Goal: Transaction & Acquisition: Purchase product/service

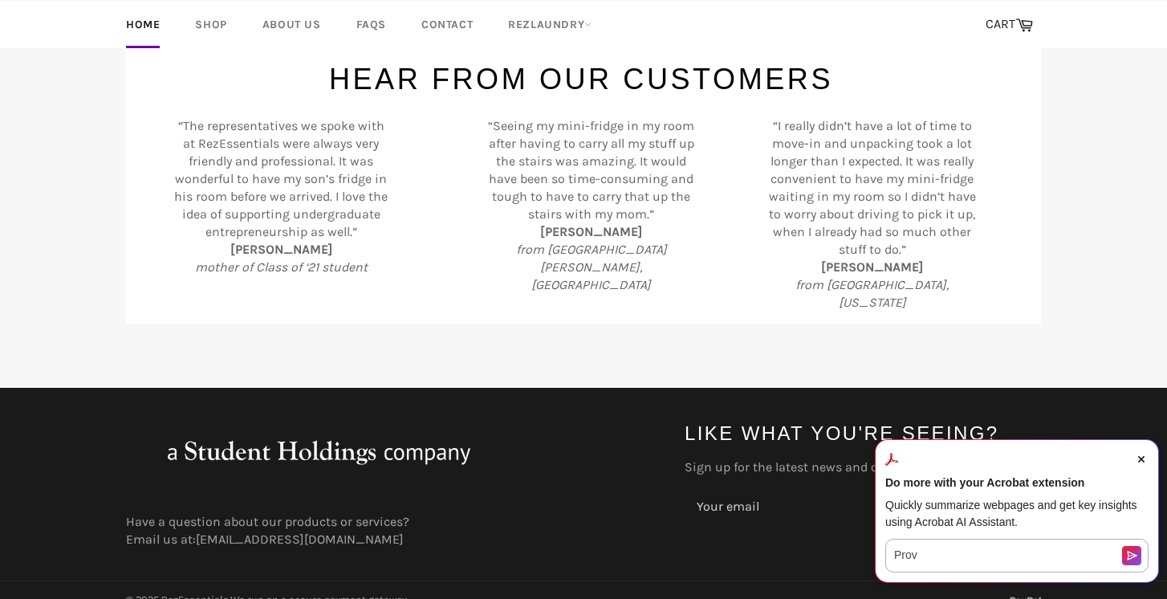
scroll to position [213, 0]
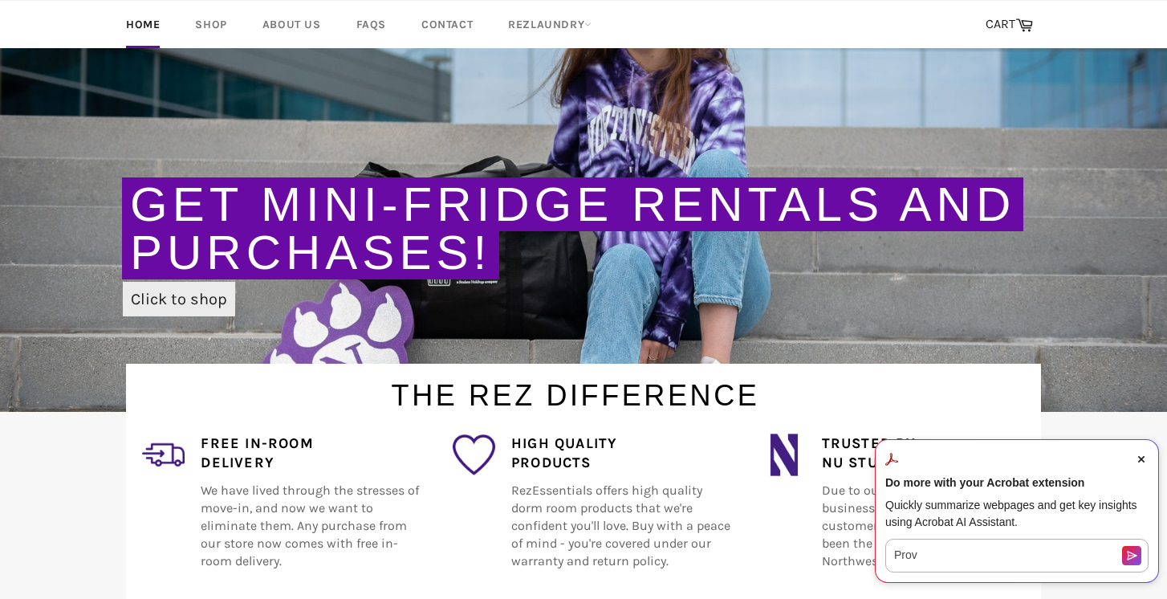
click at [207, 294] on link "Click to shop" at bounding box center [179, 299] width 112 height 35
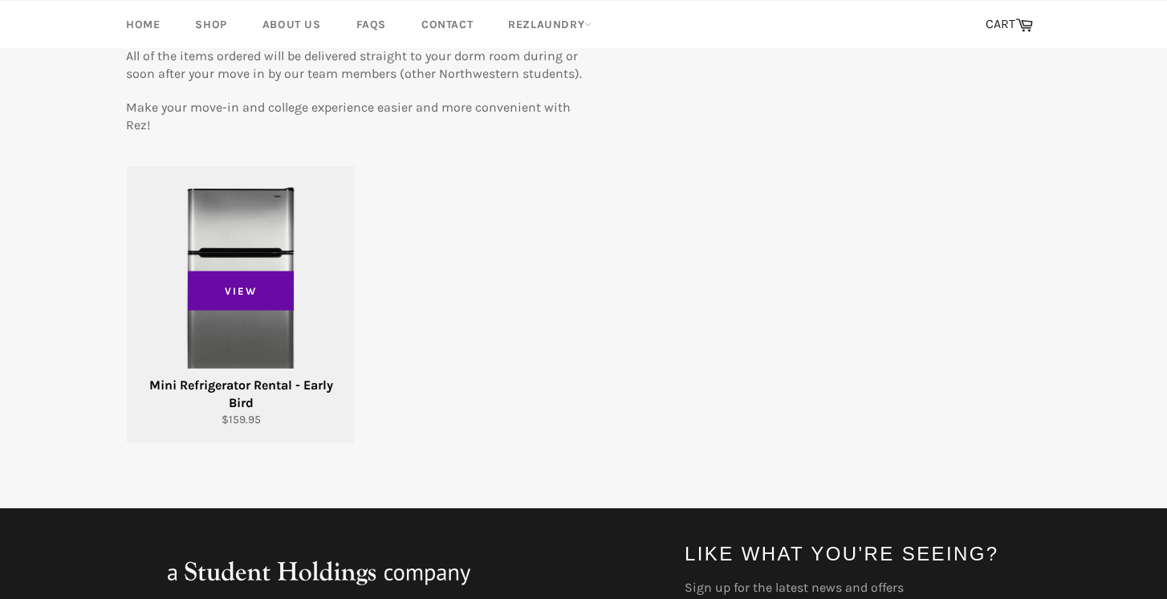
scroll to position [217, 0]
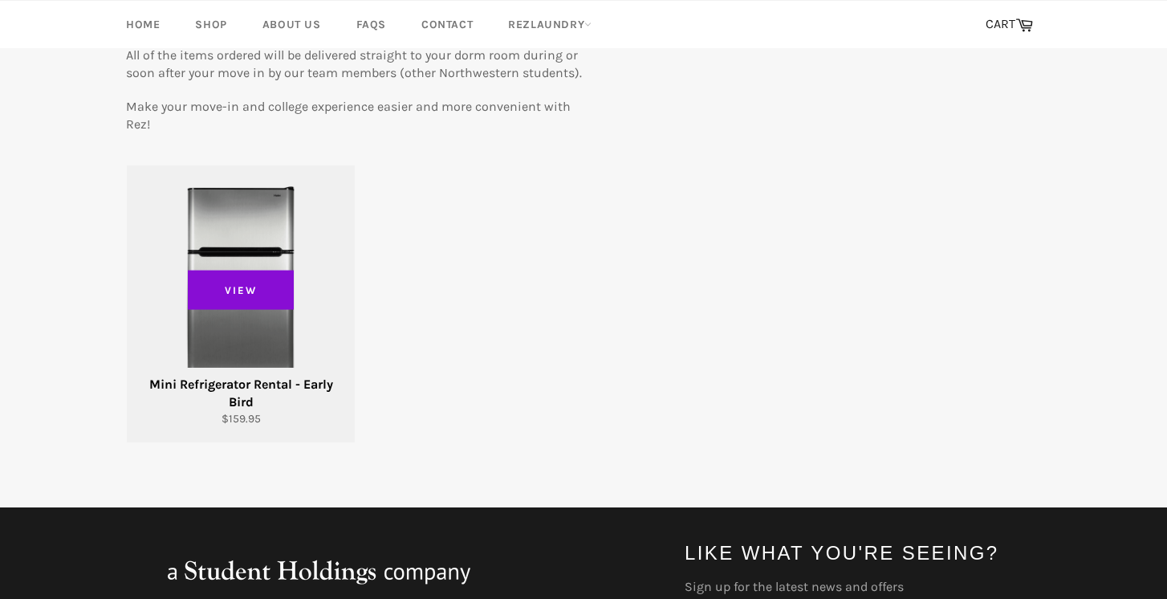
click at [214, 302] on span "View" at bounding box center [241, 290] width 106 height 40
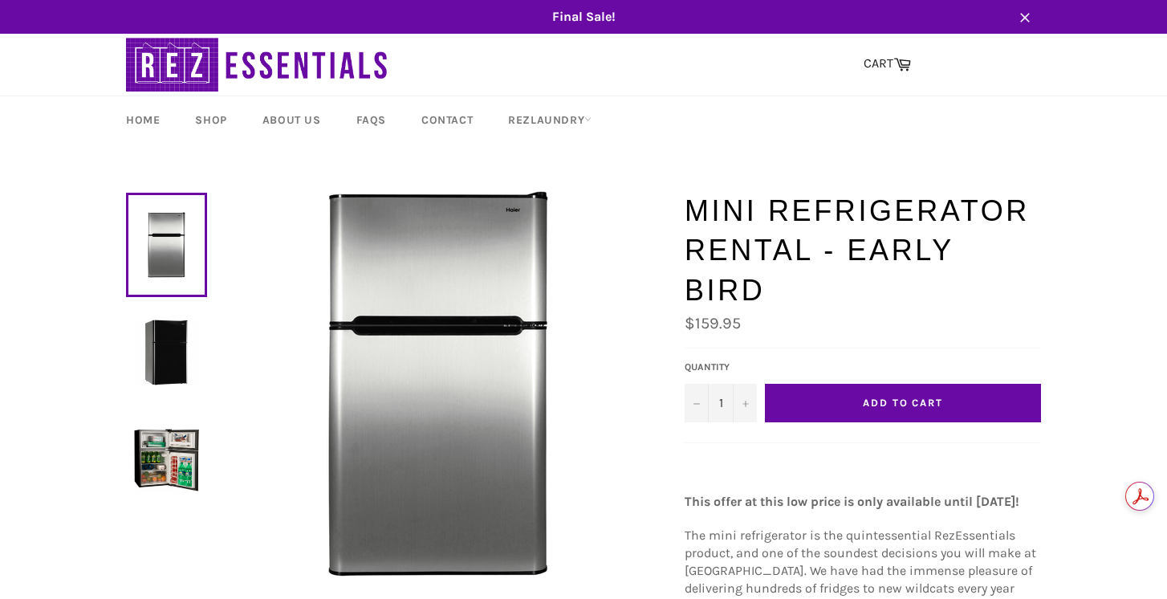
click at [848, 384] on button "Add to Cart" at bounding box center [903, 403] width 276 height 39
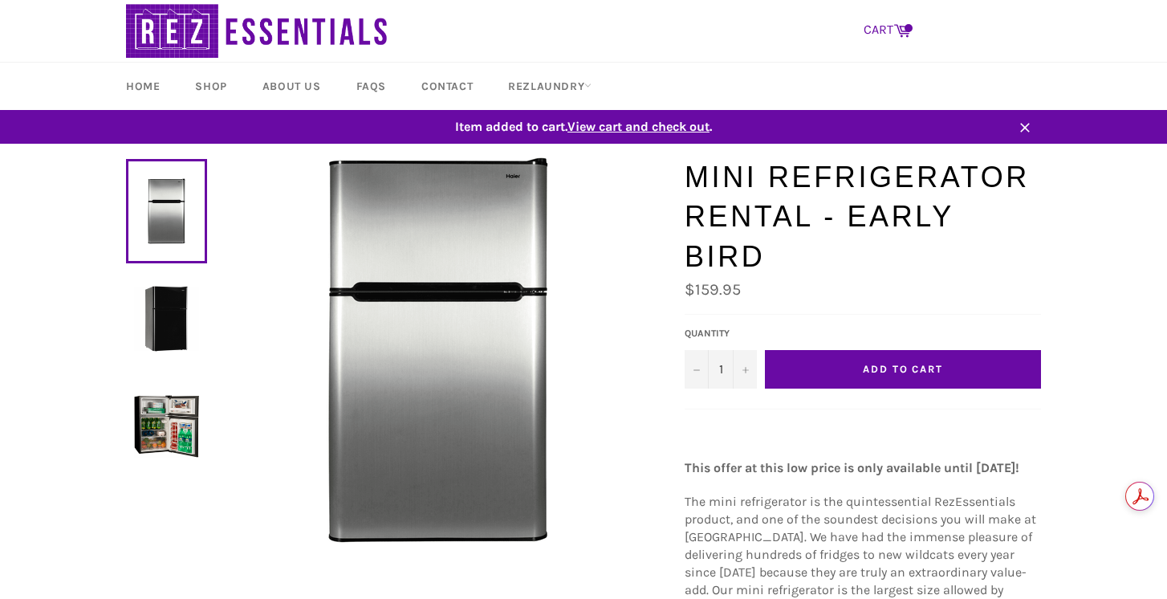
click at [904, 24] on icon at bounding box center [902, 30] width 18 height 18
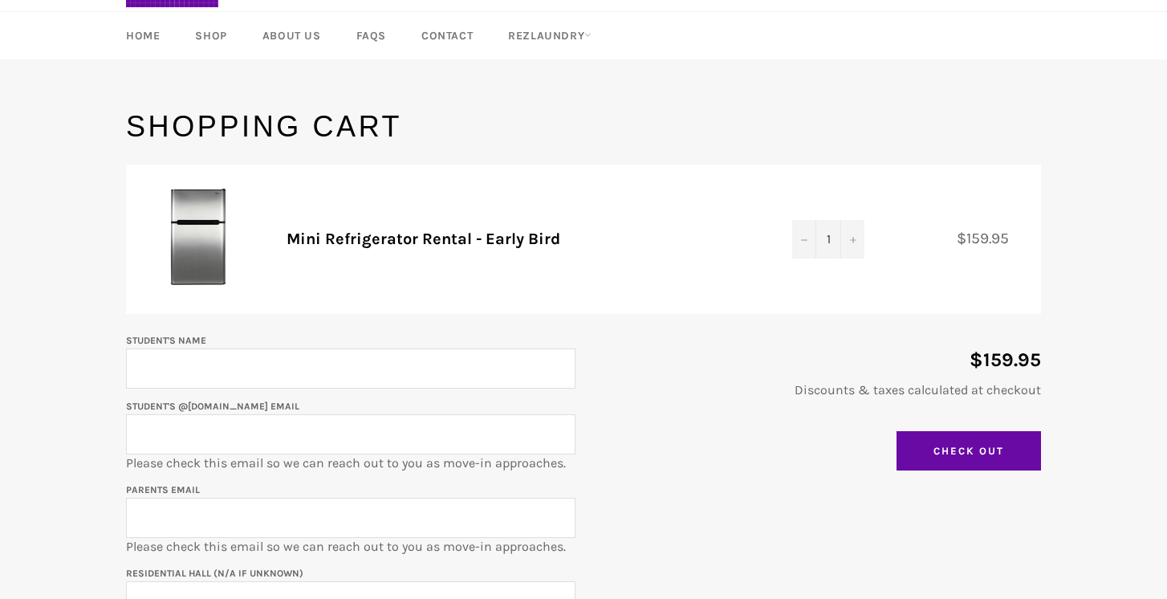
scroll to position [131, 0]
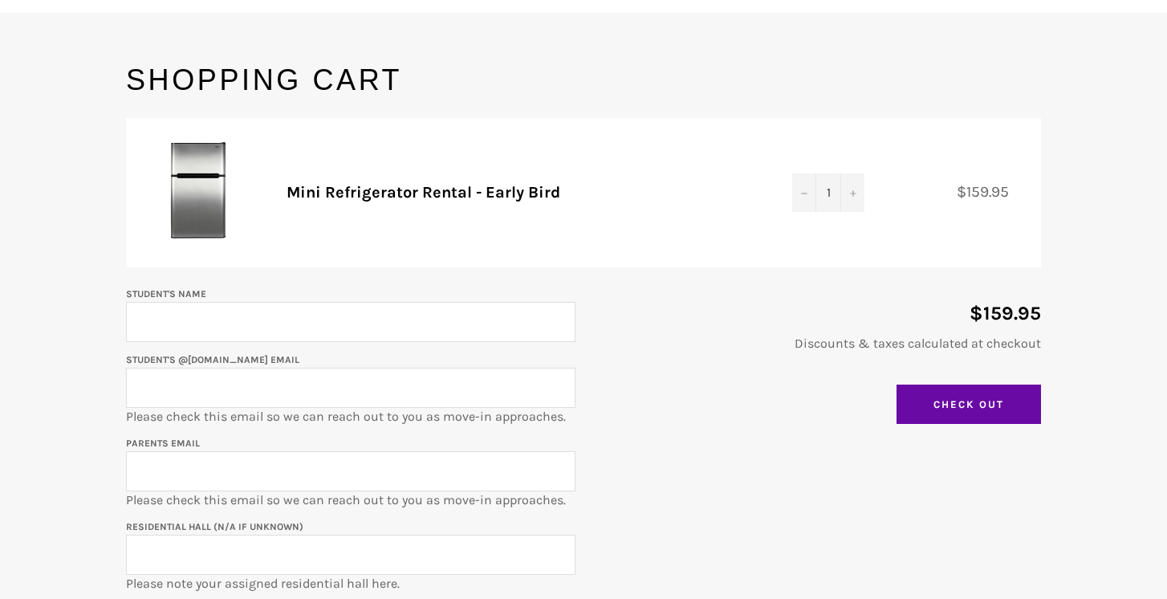
click at [445, 325] on input "Student's Name" at bounding box center [350, 322] width 449 height 40
type input "[PERSON_NAME]"
type input "[EMAIL_ADDRESS][DOMAIN_NAME]"
drag, startPoint x: 307, startPoint y: 383, endPoint x: 118, endPoint y: 384, distance: 188.6
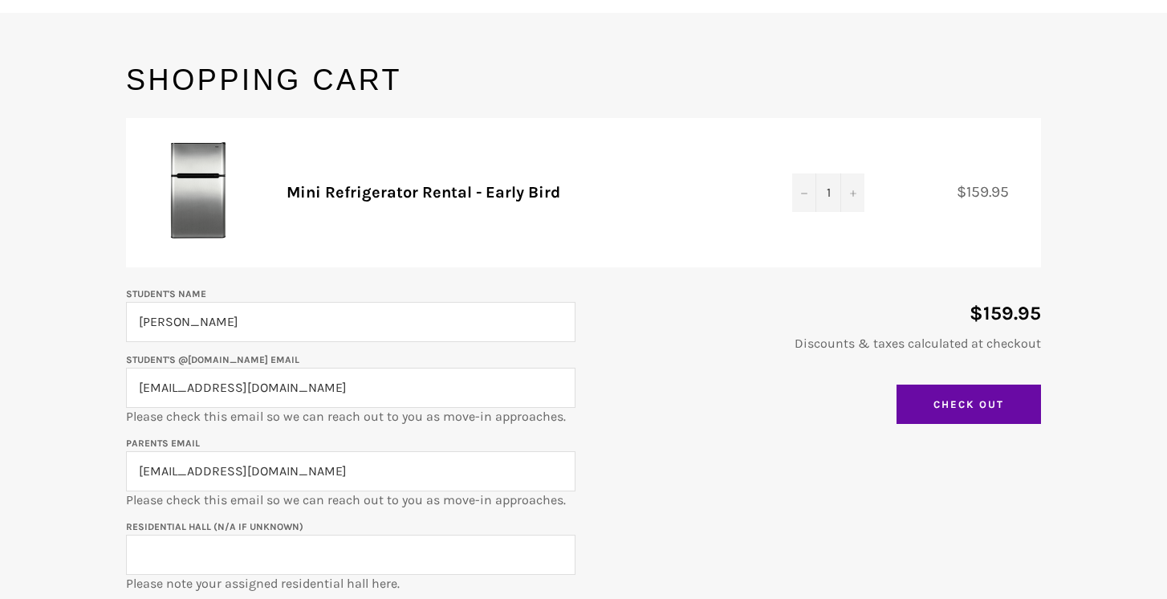
click at [118, 384] on div "Student's Name [PERSON_NAME] Student's @[DOMAIN_NAME] email [EMAIL_ADDRESS][DOM…" at bounding box center [342, 480] width 465 height 392
type input "[EMAIL_ADDRESS][DOMAIN_NAME]"
drag, startPoint x: 352, startPoint y: 473, endPoint x: 132, endPoint y: 473, distance: 219.1
click at [132, 473] on input "[EMAIL_ADDRESS][DOMAIN_NAME]" at bounding box center [350, 471] width 449 height 40
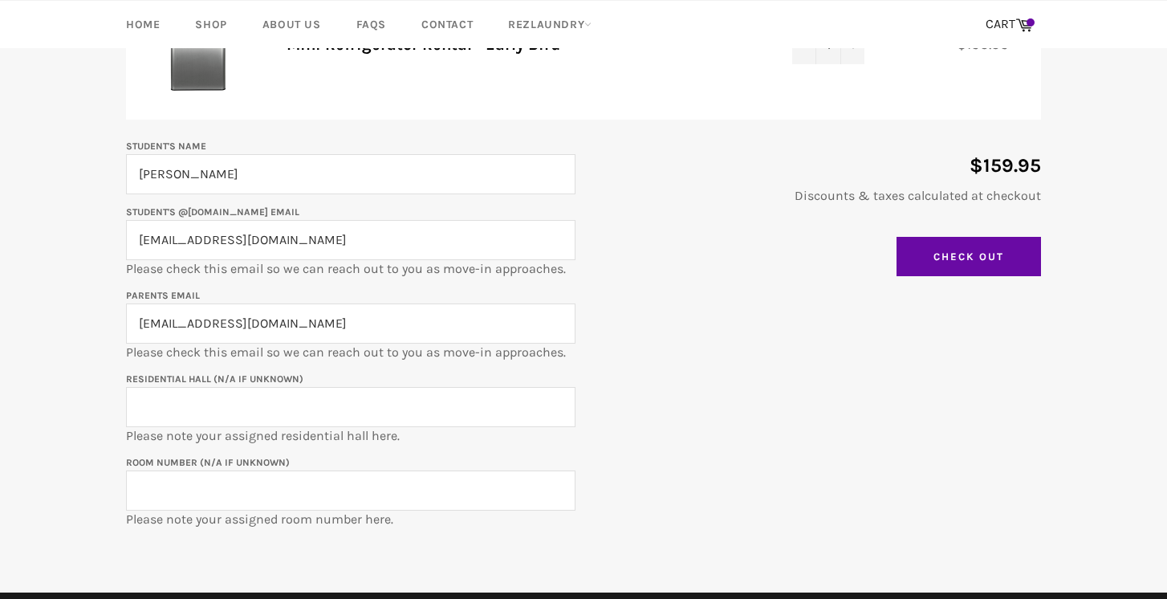
scroll to position [291, 0]
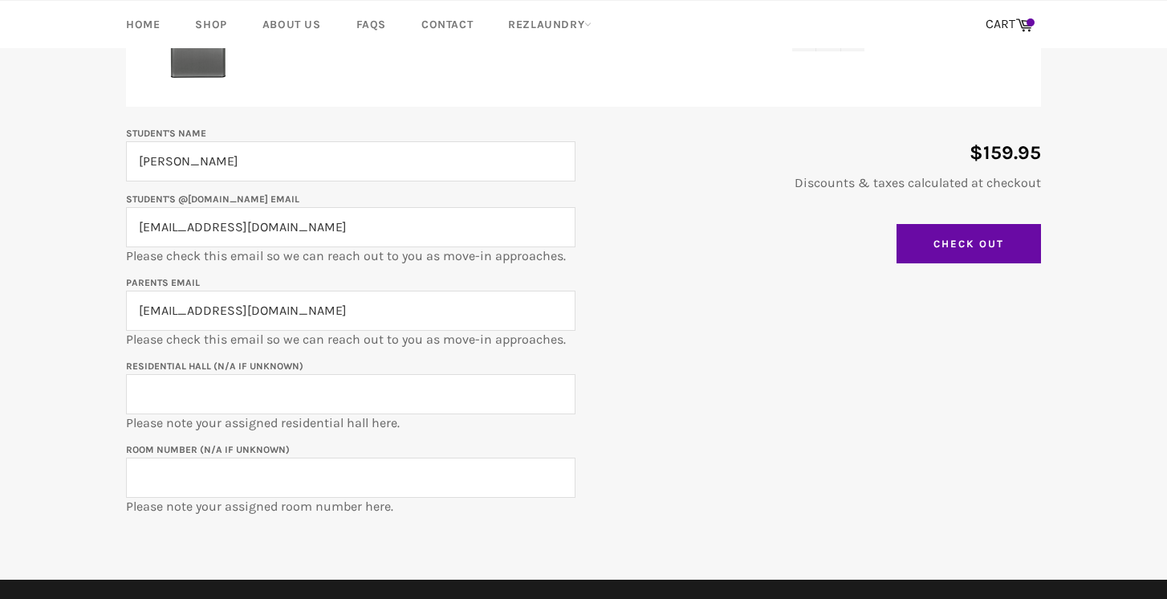
type input "[EMAIL_ADDRESS][DOMAIN_NAME]"
click at [147, 388] on input "Residential Hall (N/A if unknown)" at bounding box center [350, 394] width 449 height 40
type input "1835 [PERSON_NAME]"
click at [168, 483] on input "Room Number (N/A if unknown)" at bounding box center [350, 477] width 449 height 40
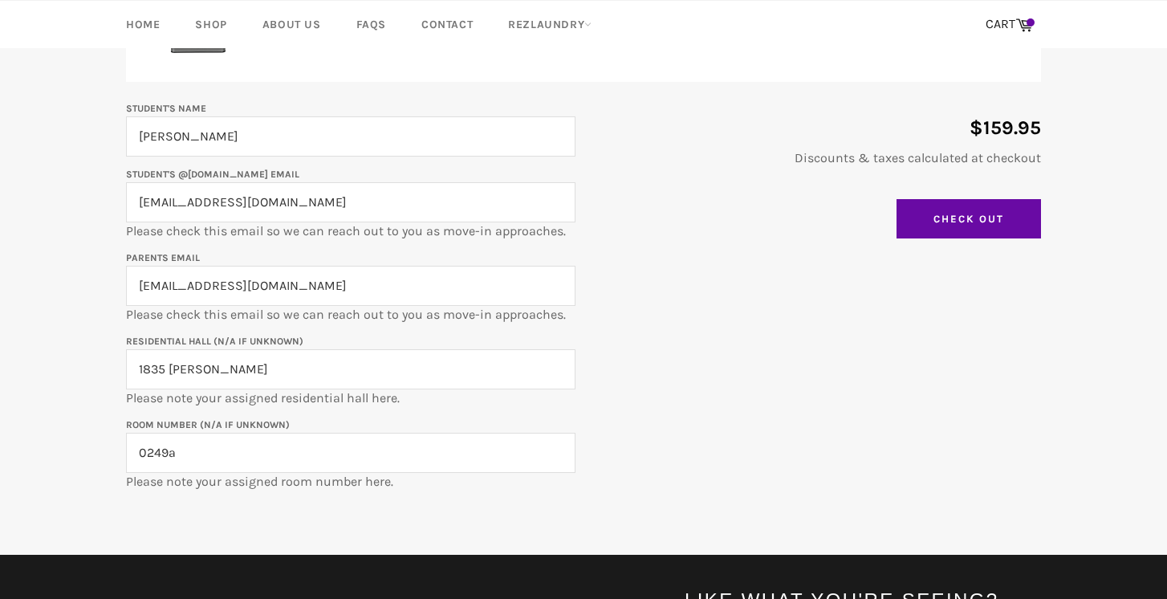
scroll to position [319, 0]
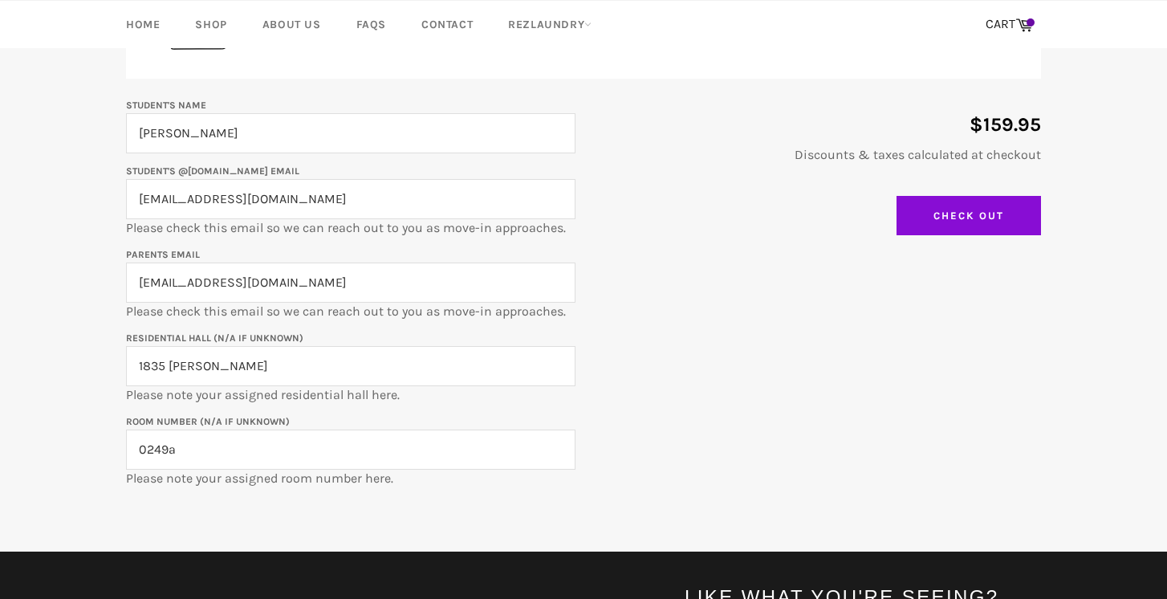
type input "0249a"
click at [992, 210] on input "Check Out" at bounding box center [968, 216] width 144 height 40
